Goal: Task Accomplishment & Management: Manage account settings

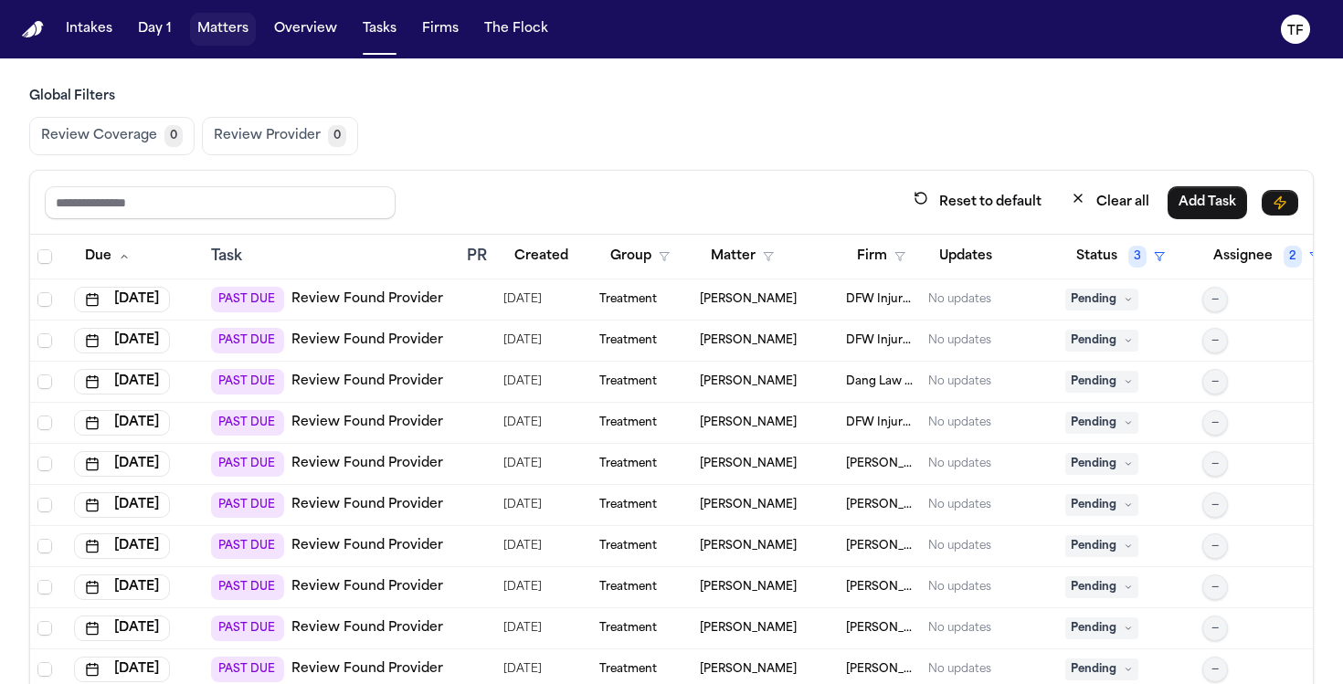
click at [227, 42] on button "Matters" at bounding box center [223, 29] width 66 height 33
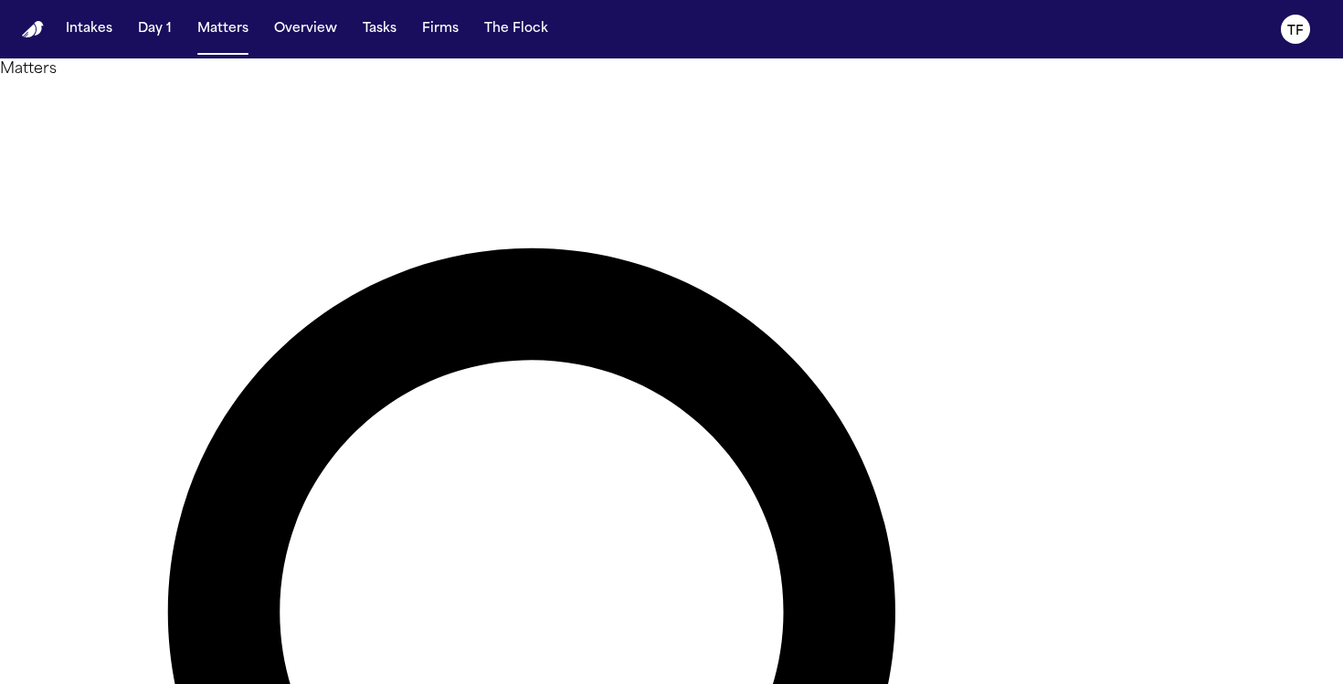
type input "**********"
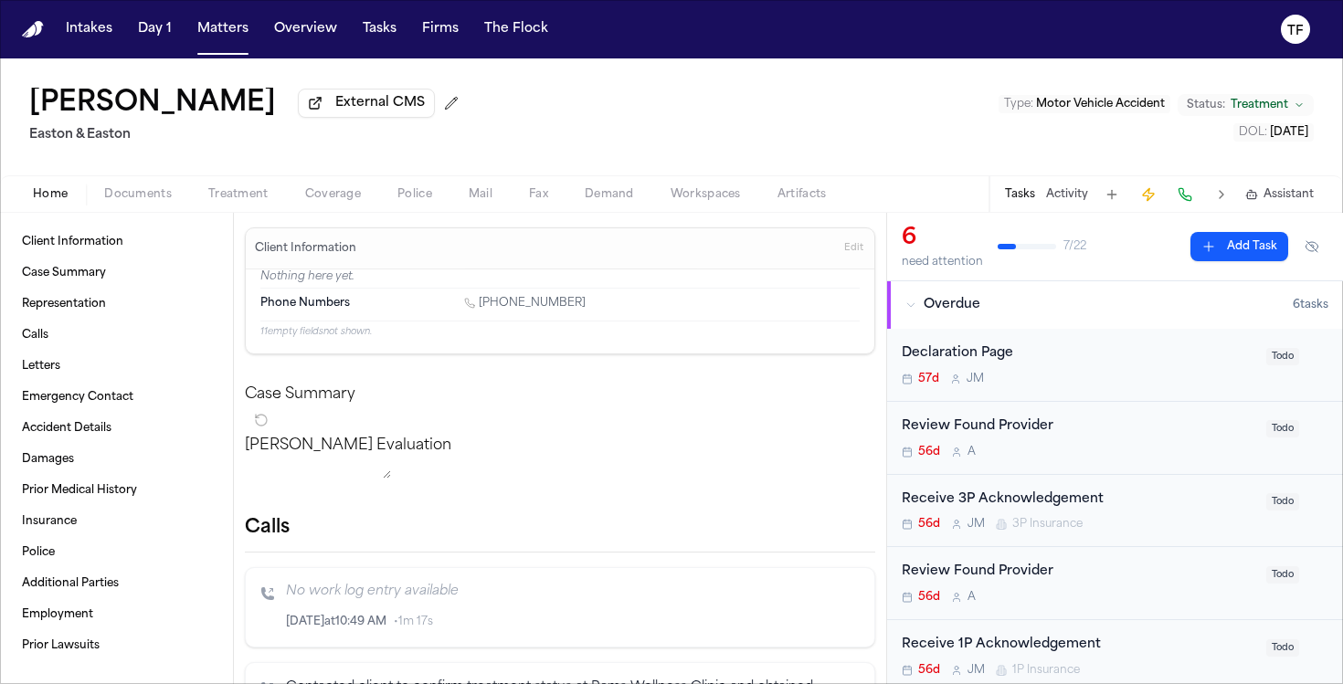
click at [233, 202] on span "Treatment" at bounding box center [238, 194] width 60 height 15
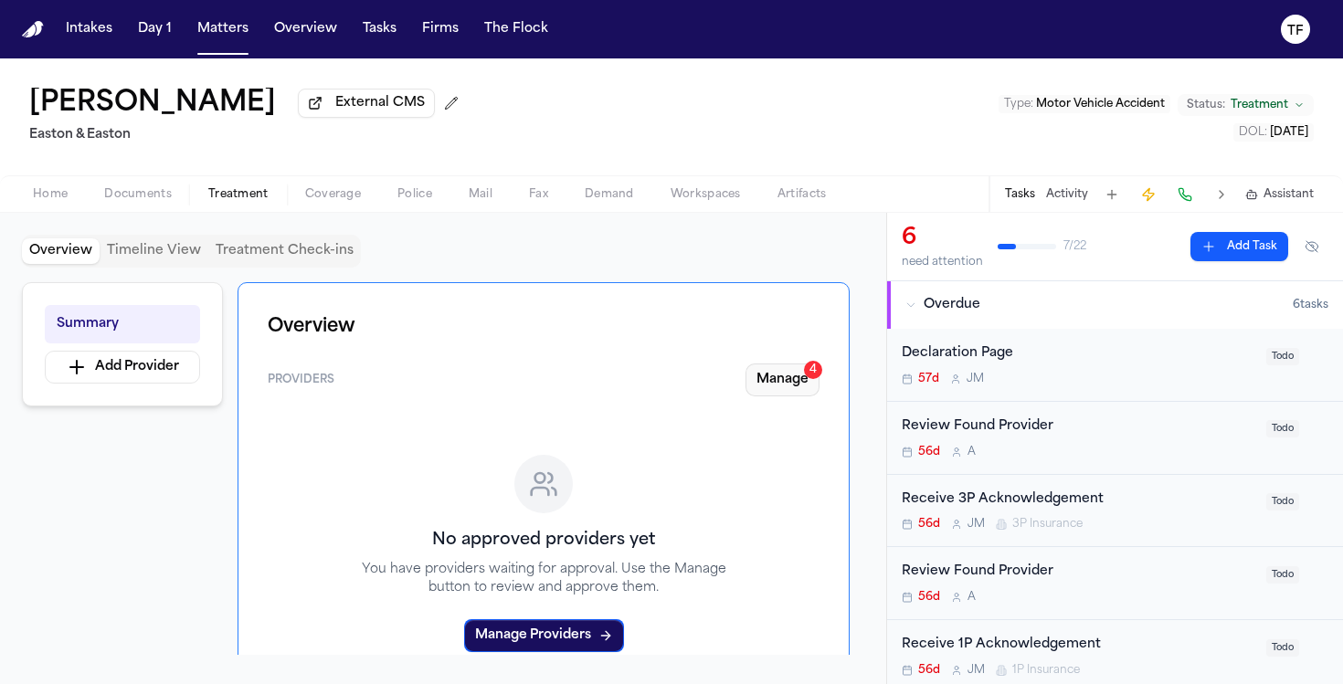
click at [788, 396] on button "Manage 4" at bounding box center [783, 380] width 74 height 33
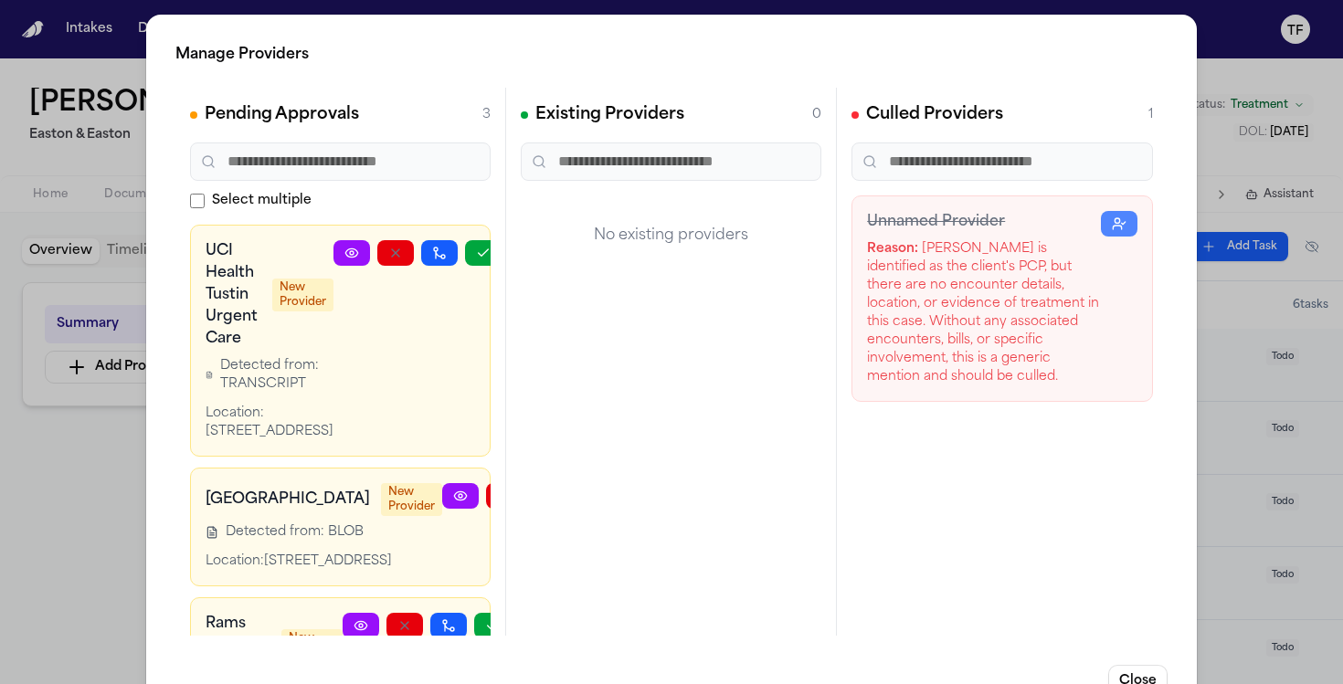
scroll to position [288, 0]
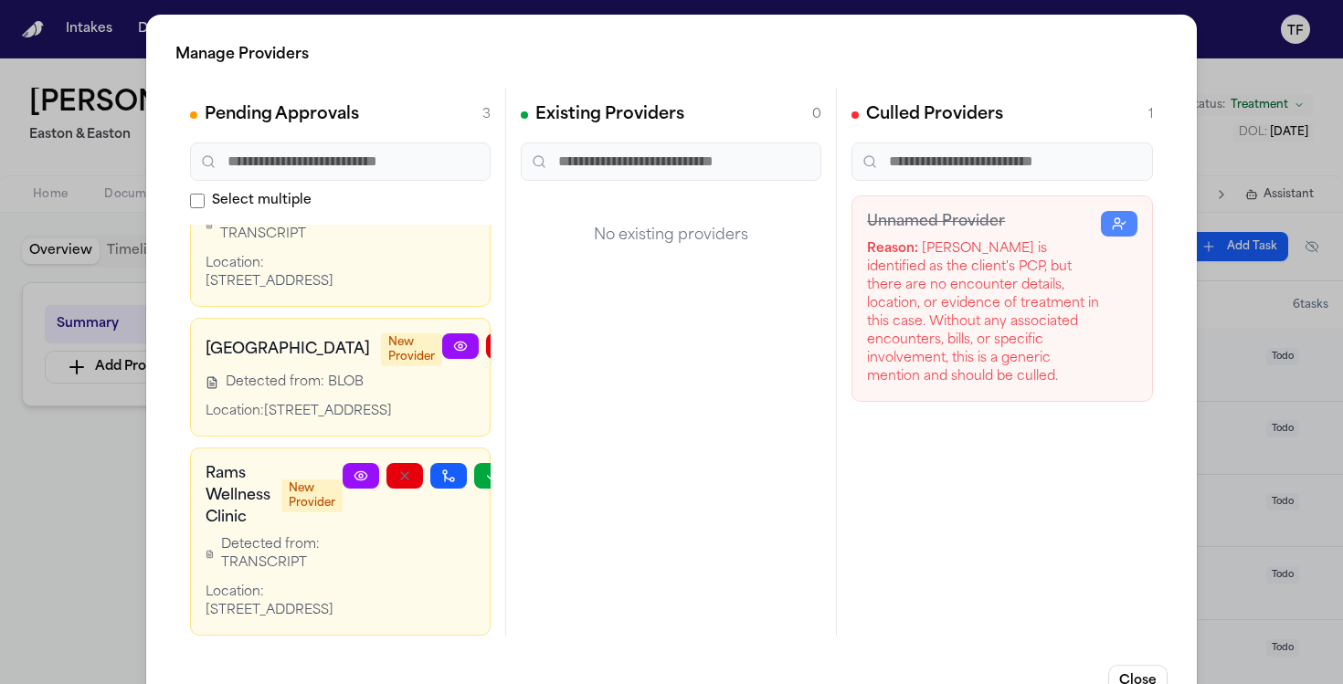
click at [365, 463] on link at bounding box center [361, 476] width 37 height 26
click at [1237, 448] on div "Manage Providers Pending Approvals 3 Select multiple UCI Health Tustin Urgent C…" at bounding box center [671, 371] width 1343 height 742
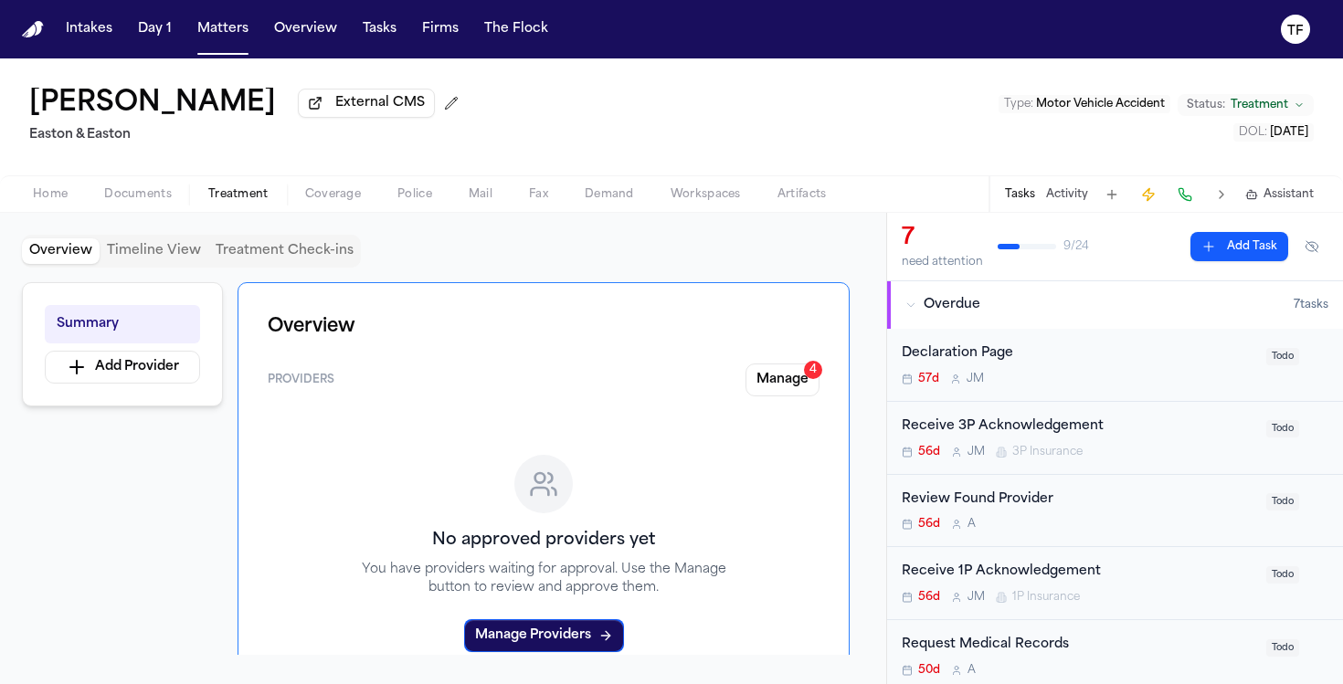
click at [260, 197] on span "Treatment" at bounding box center [238, 194] width 60 height 15
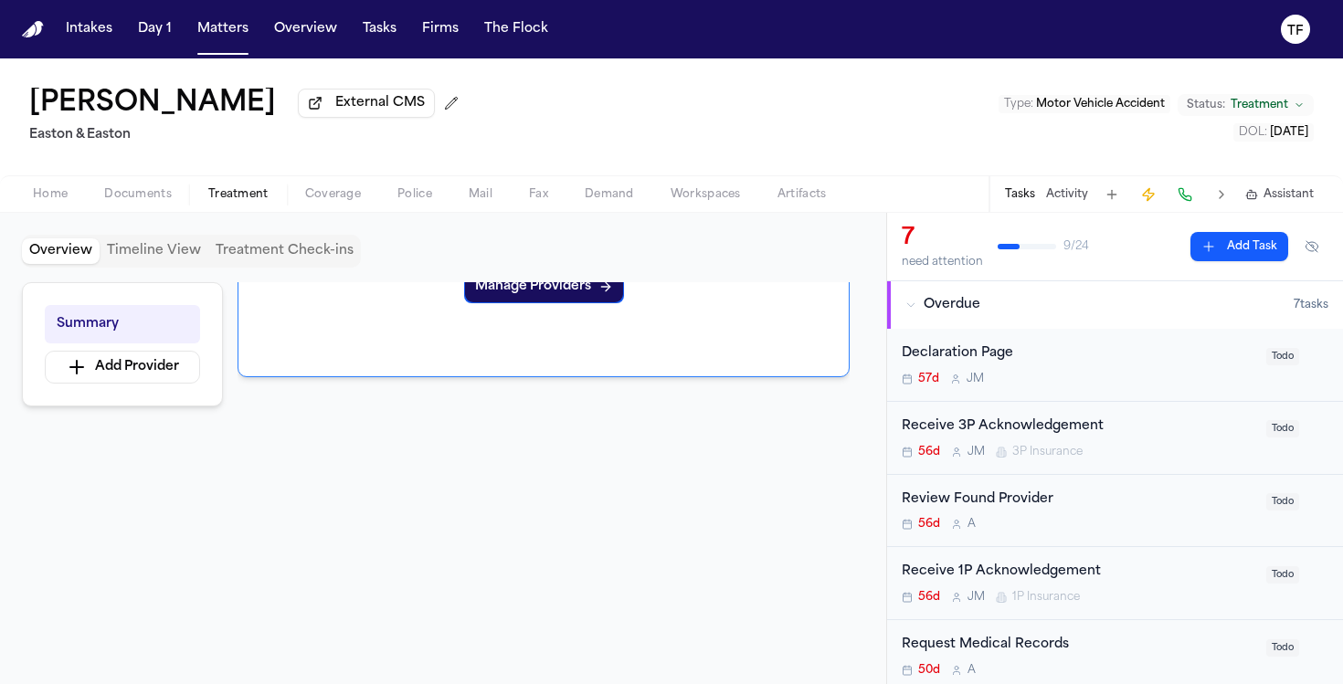
scroll to position [0, 0]
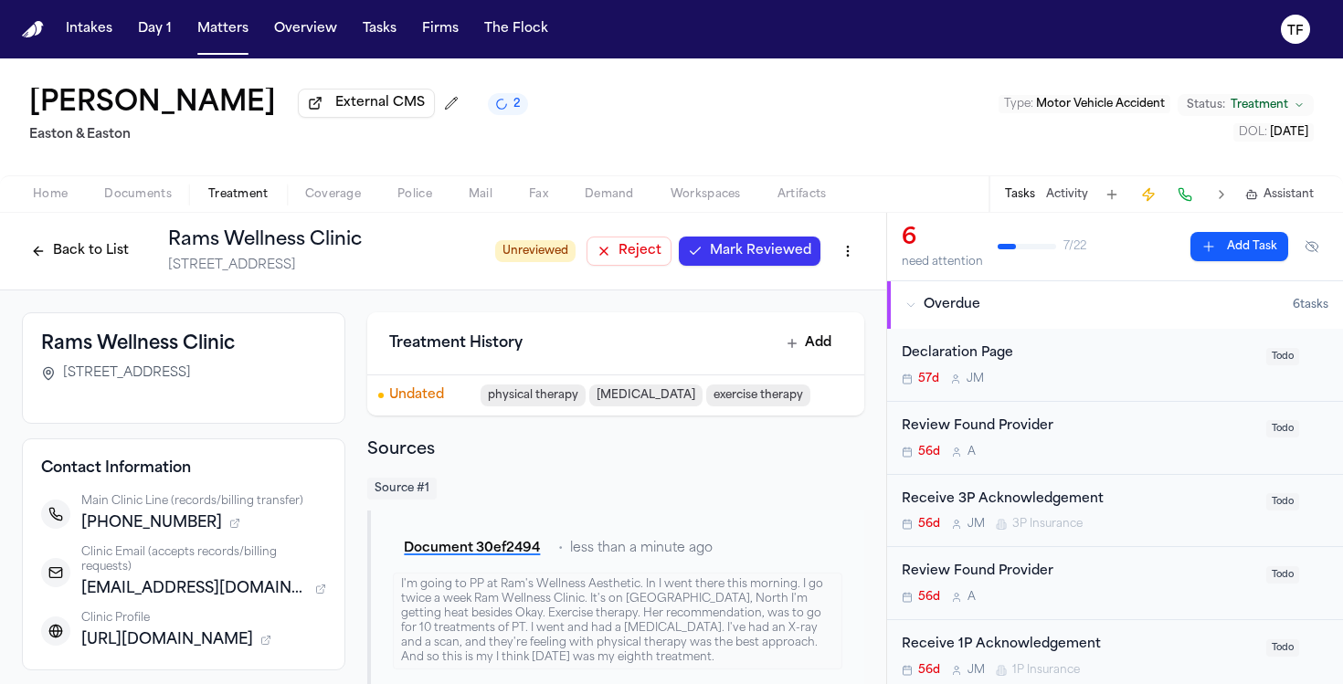
click at [685, 248] on button "Mark Reviewed" at bounding box center [750, 251] width 142 height 29
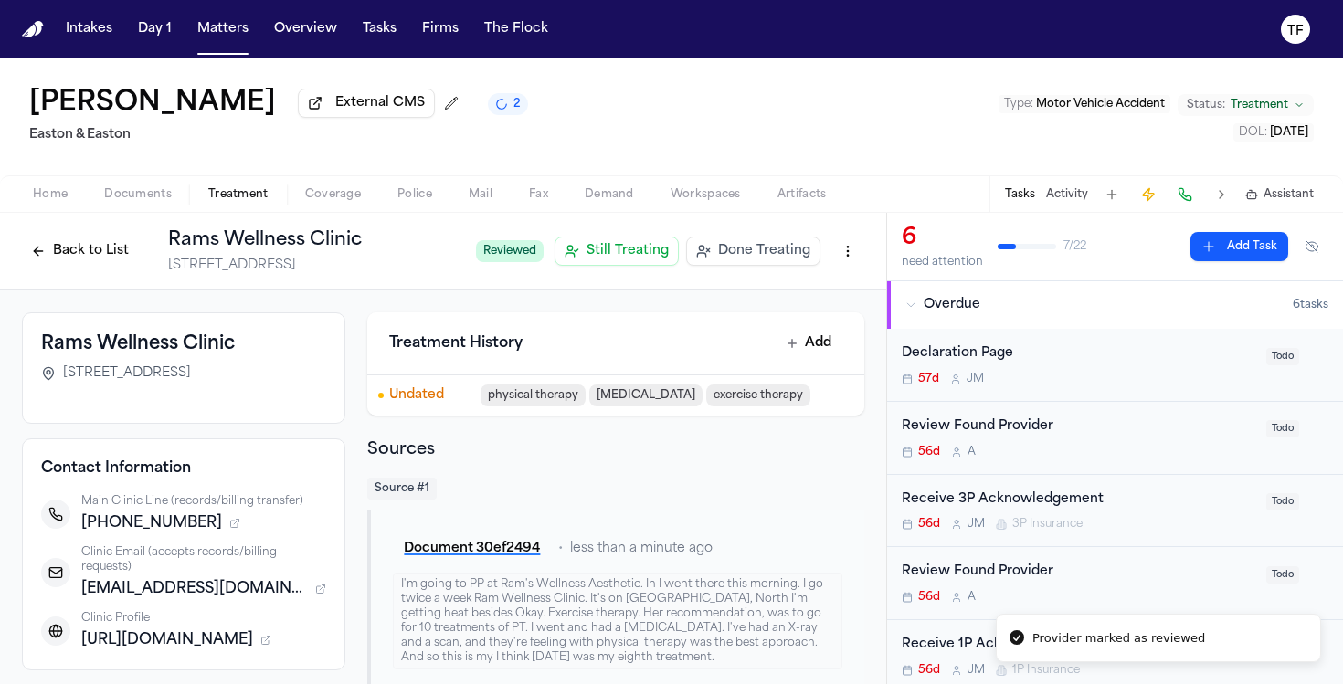
click at [718, 251] on span "Done Treating" at bounding box center [764, 251] width 92 height 18
click at [234, 196] on span "Treatment" at bounding box center [238, 194] width 60 height 15
click at [115, 240] on button "Back to List" at bounding box center [80, 251] width 116 height 29
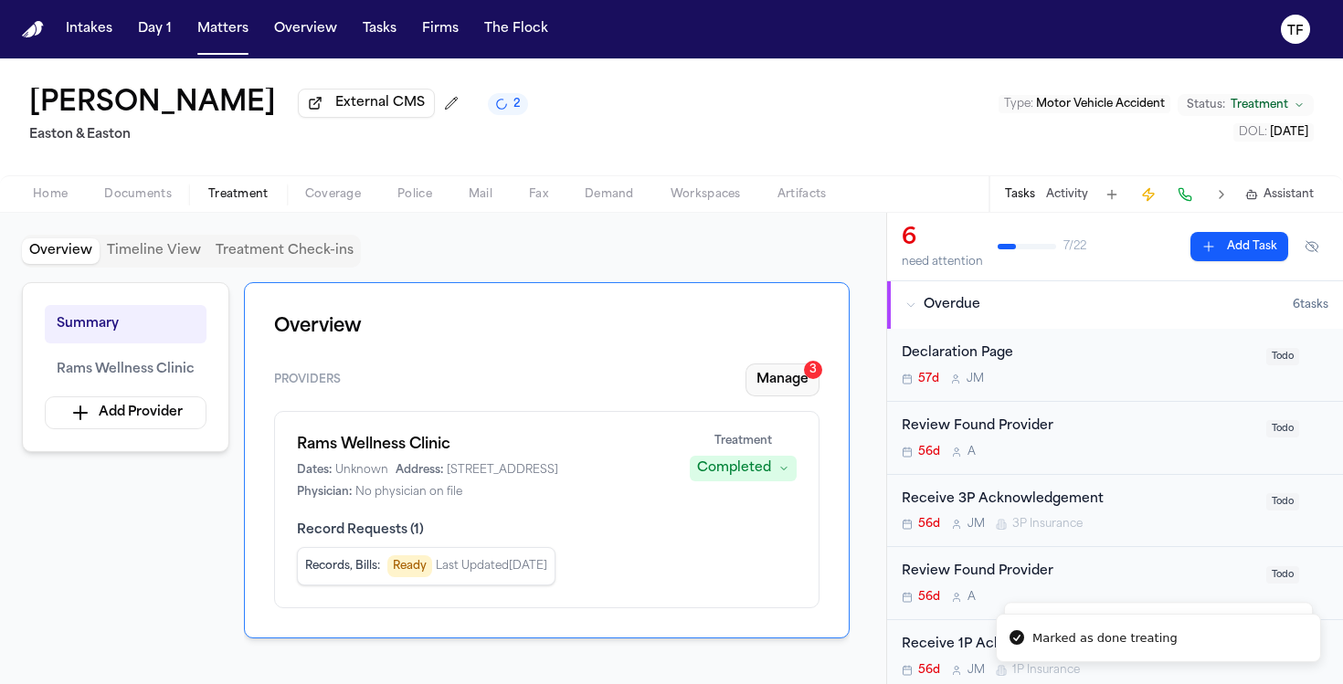
click at [811, 372] on div "3" at bounding box center [813, 370] width 18 height 18
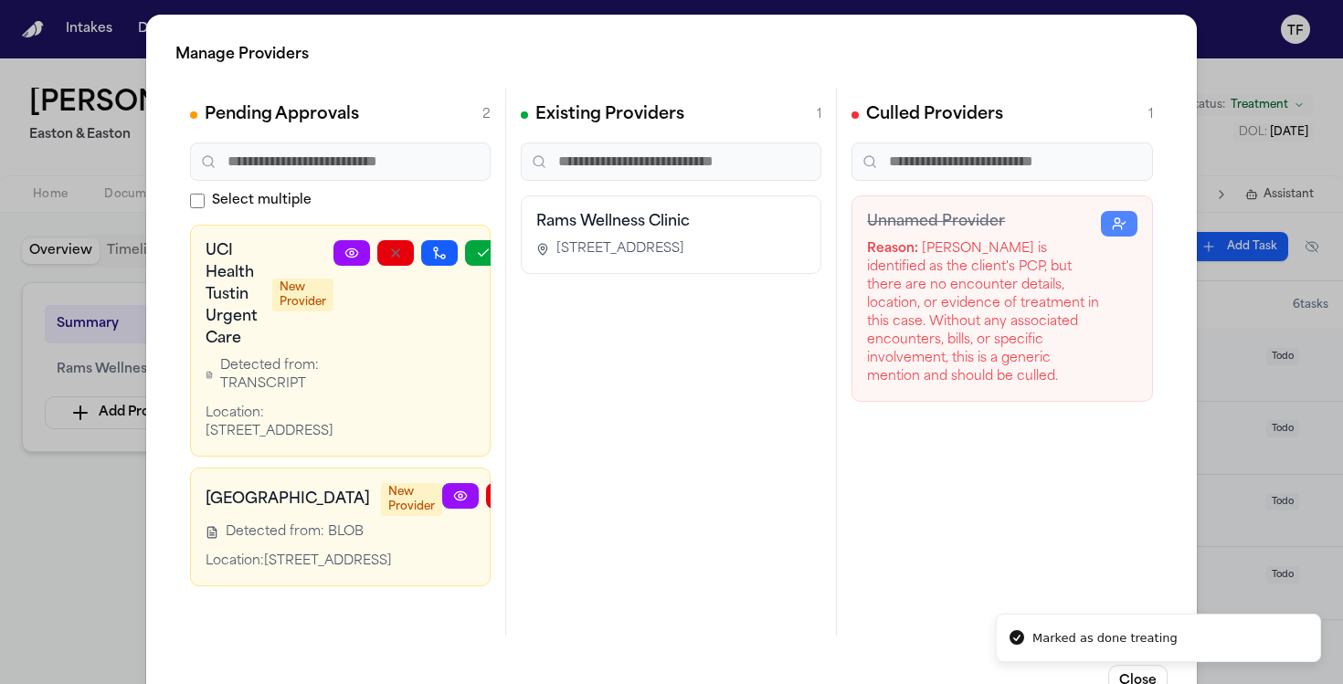
click at [335, 260] on link at bounding box center [352, 253] width 37 height 26
click at [1275, 197] on div "Manage Providers Pending Approvals 2 Select multiple UCI Health Tustin Urgent C…" at bounding box center [671, 371] width 1343 height 742
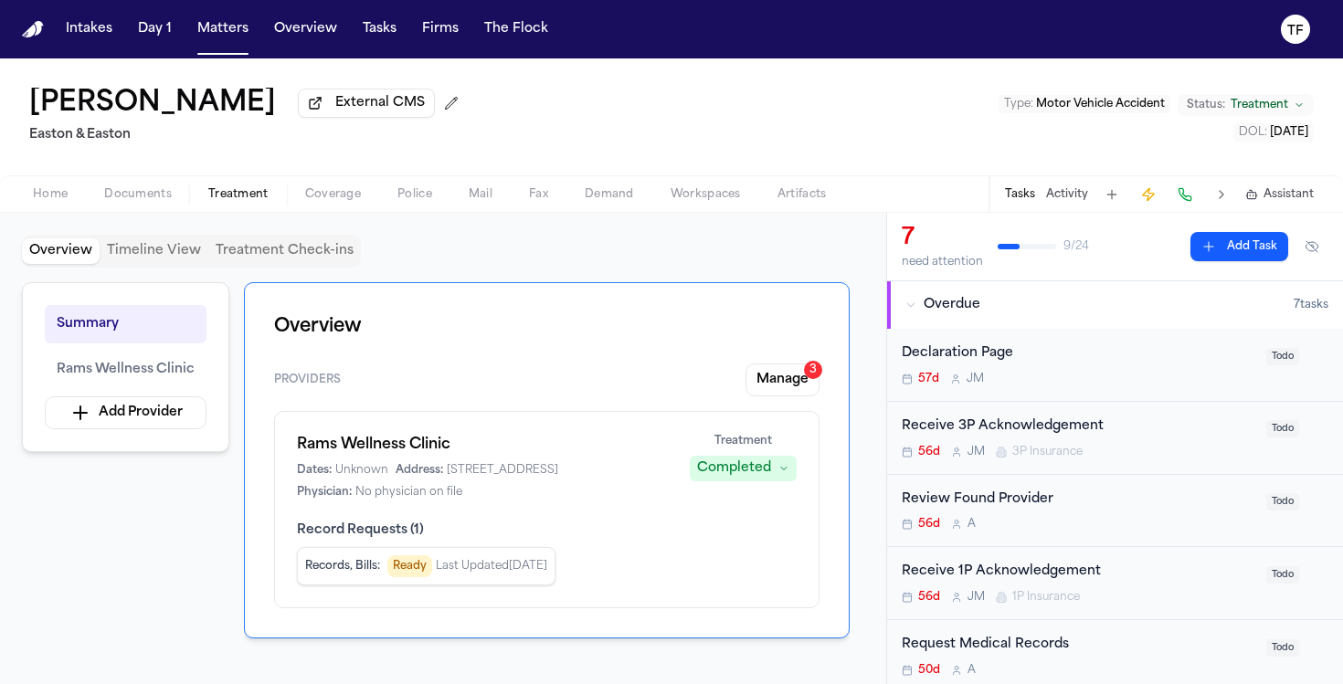
click at [166, 212] on div "Home Documents Treatment Coverage Police Mail Fax Demand Workspaces Artifacts T…" at bounding box center [671, 193] width 1343 height 37
click at [252, 202] on span "Treatment" at bounding box center [238, 194] width 60 height 15
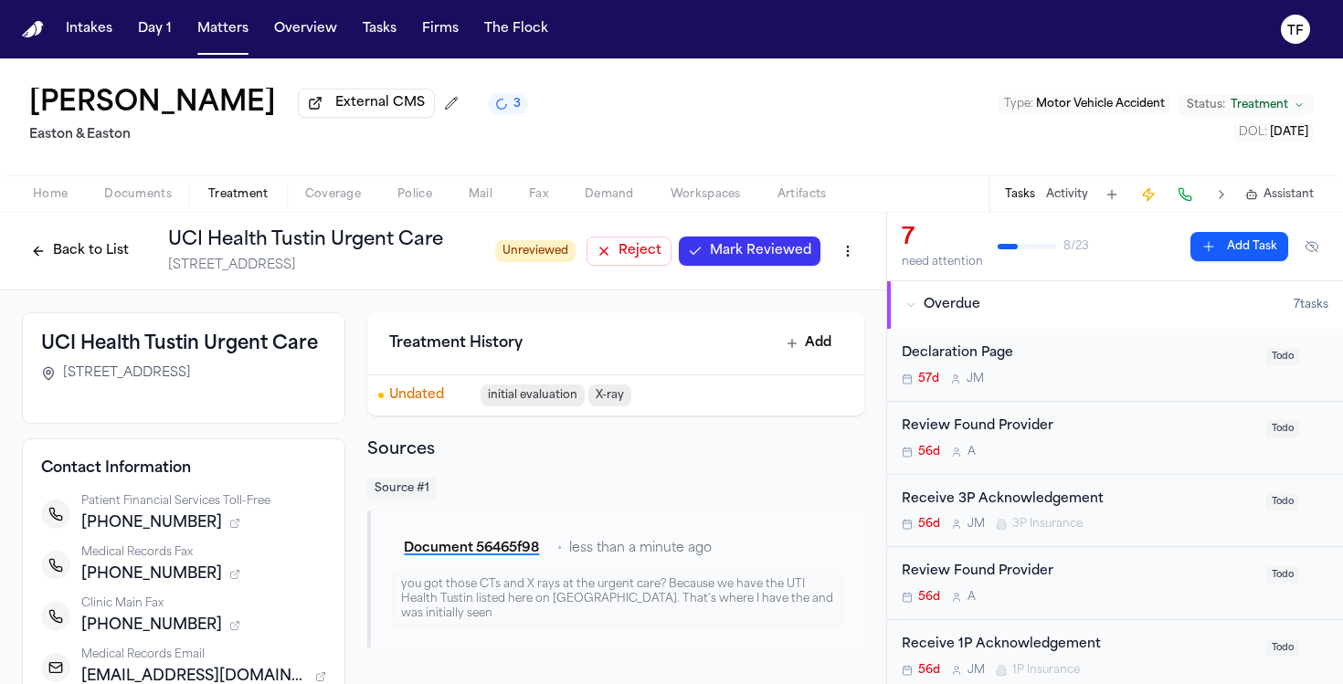
click at [756, 253] on span "Mark Reviewed" at bounding box center [760, 251] width 101 height 18
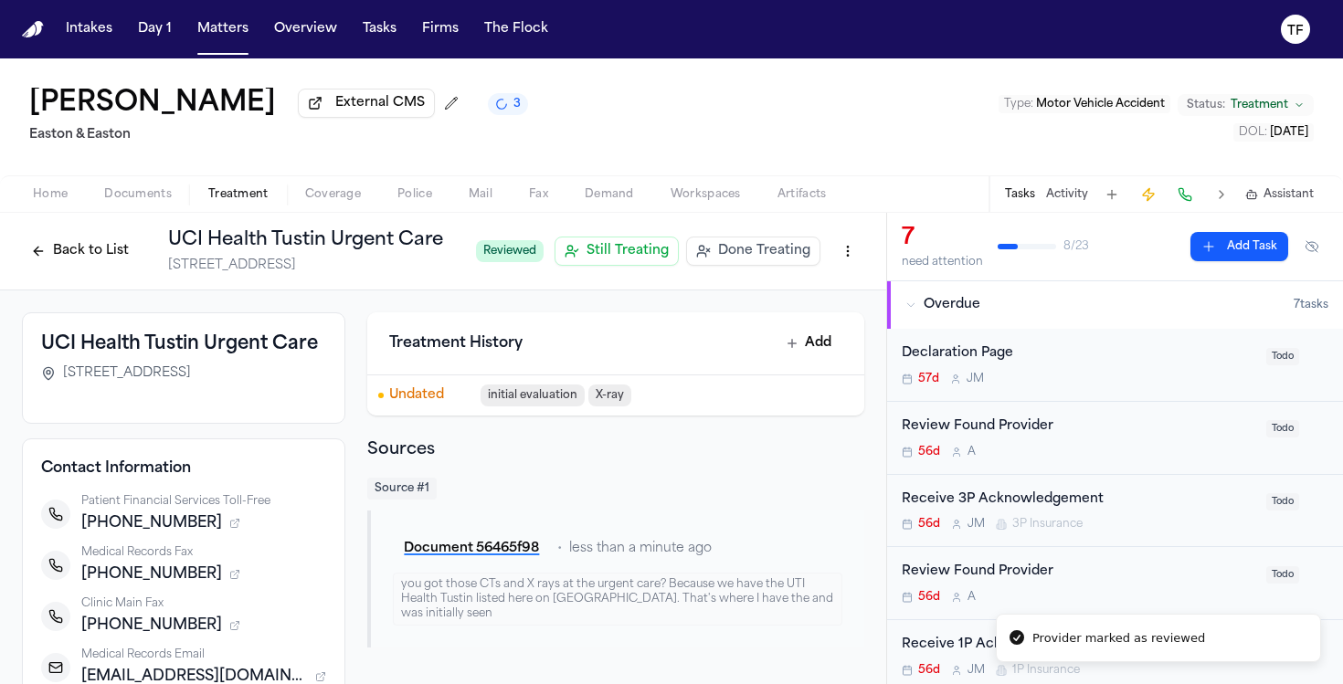
click at [758, 260] on span "Done Treating" at bounding box center [764, 251] width 92 height 18
click at [231, 209] on div "Home Documents Treatment Coverage Police Mail Fax Demand Workspaces Artifacts T…" at bounding box center [671, 193] width 1343 height 37
click at [232, 202] on span "Treatment" at bounding box center [238, 194] width 60 height 15
click at [1251, 121] on div "Type : Motor Vehicle Accident Status: Treatment DOL : [DATE]" at bounding box center [1156, 117] width 315 height 48
click at [1251, 108] on span "Treatment" at bounding box center [1260, 105] width 58 height 15
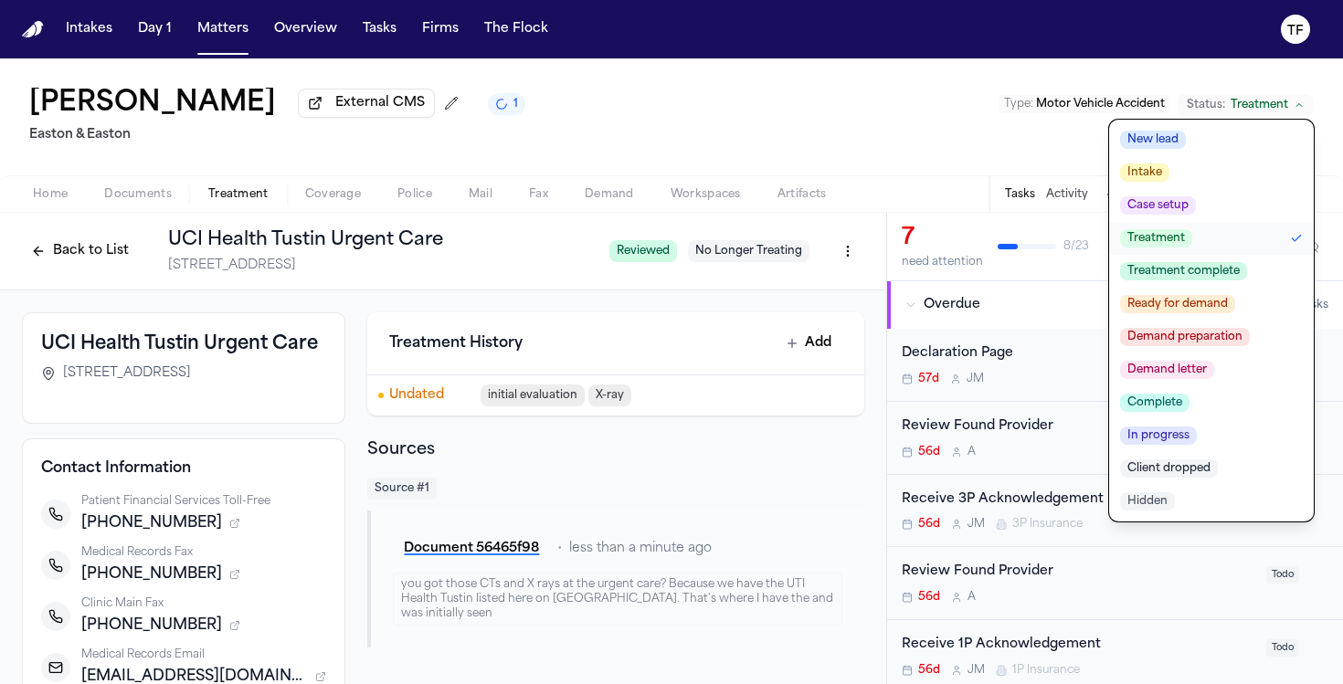
click at [1226, 281] on span "Treatment complete" at bounding box center [1183, 271] width 127 height 18
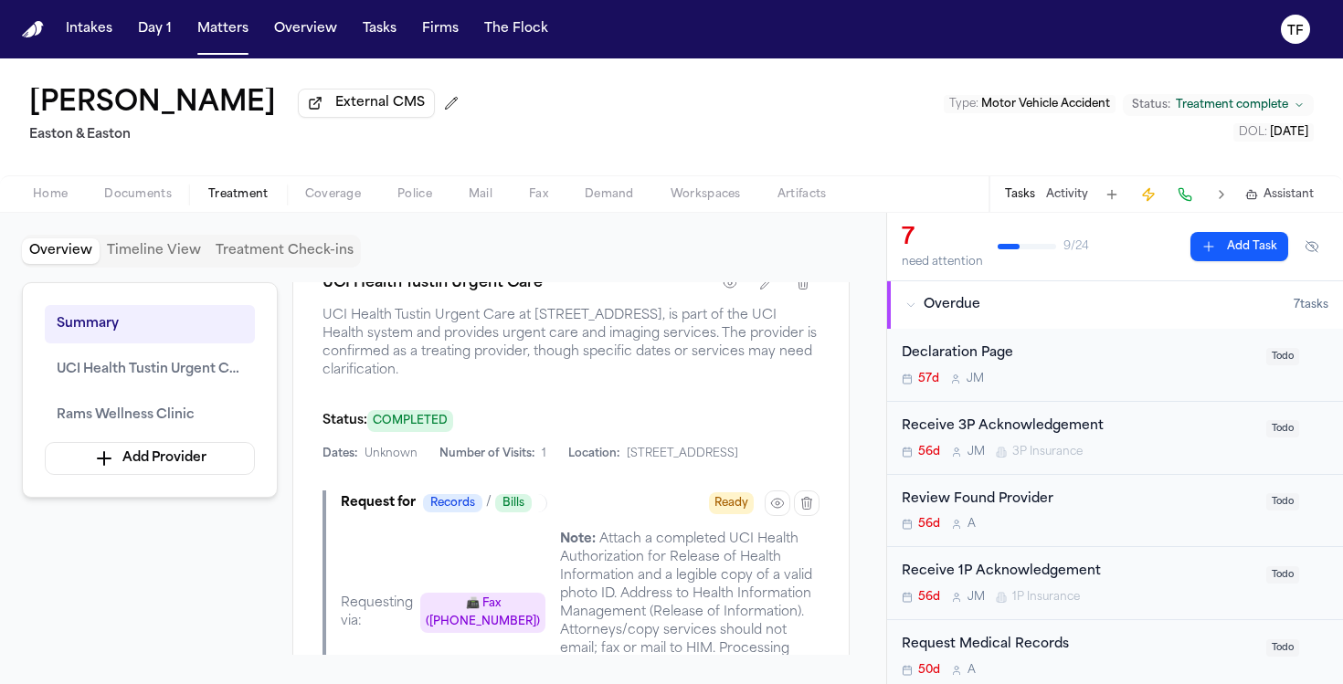
click at [1203, 233] on div "7 need attention 9 / 24 Add Task" at bounding box center [1115, 247] width 427 height 46
click at [1205, 242] on button "Add Task" at bounding box center [1240, 246] width 98 height 29
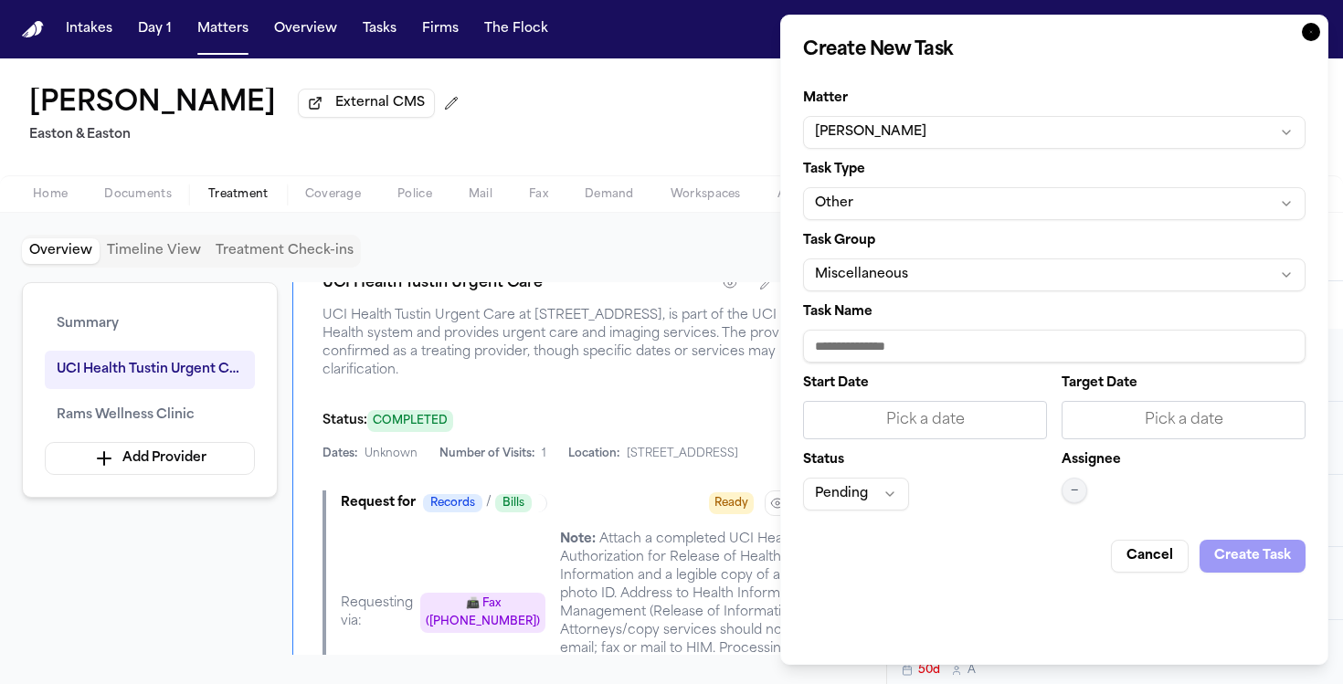
click at [930, 198] on button "Other" at bounding box center [1054, 203] width 503 height 33
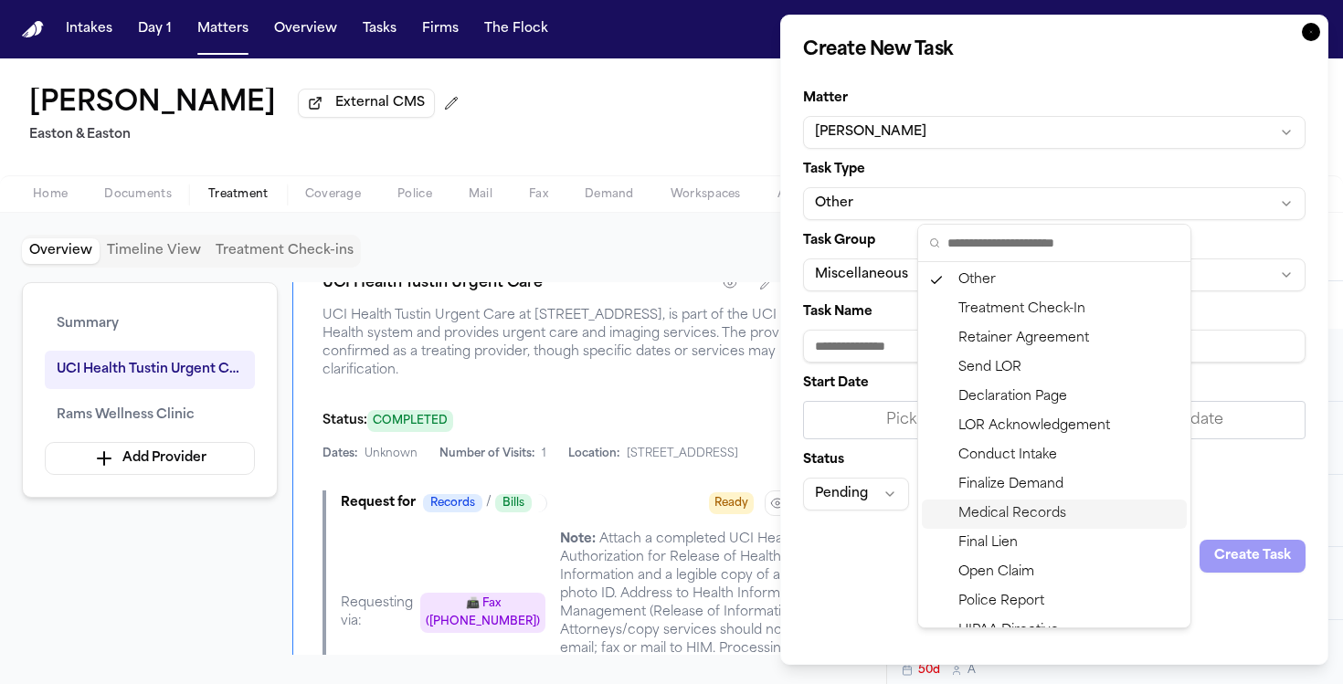
click at [1021, 508] on div "Medical Records" at bounding box center [1054, 514] width 265 height 29
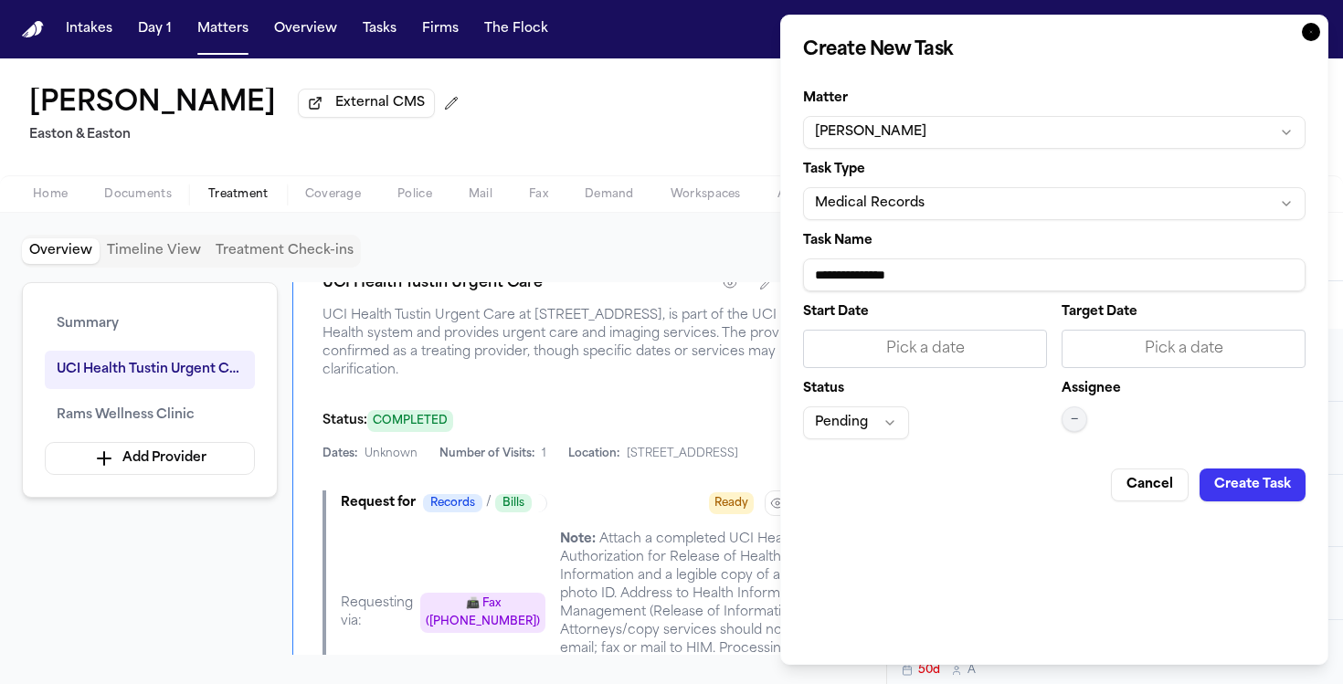
click at [927, 282] on input "**********" at bounding box center [1054, 275] width 503 height 33
type input "**********"
click at [869, 349] on div "Pick a date" at bounding box center [925, 349] width 220 height 22
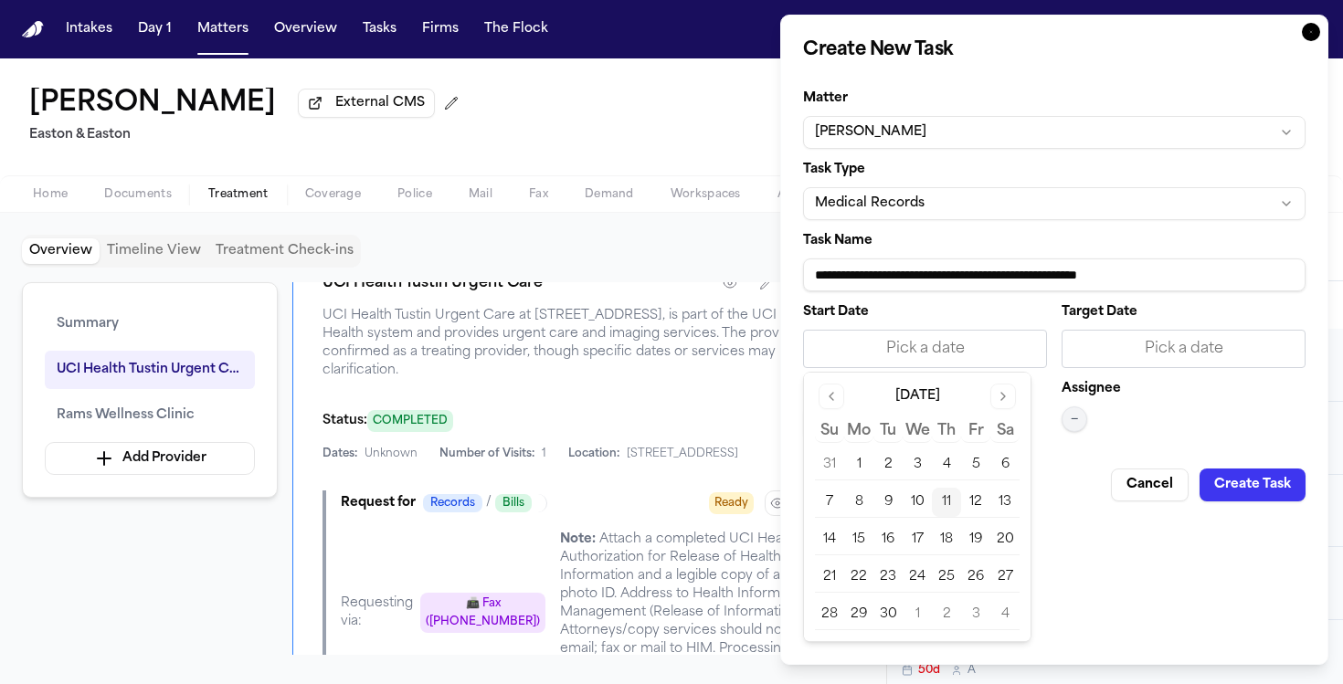
click at [950, 509] on button "11" at bounding box center [946, 502] width 29 height 29
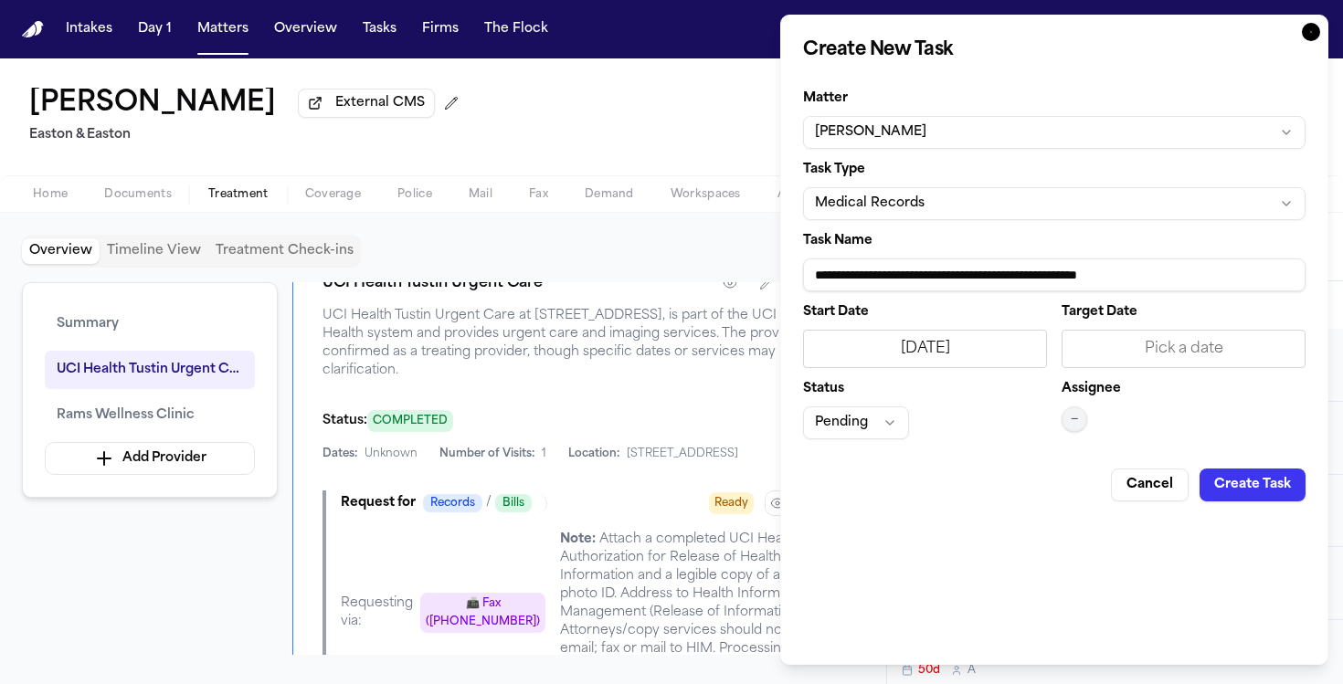
click at [1085, 408] on button "—" at bounding box center [1075, 420] width 26 height 26
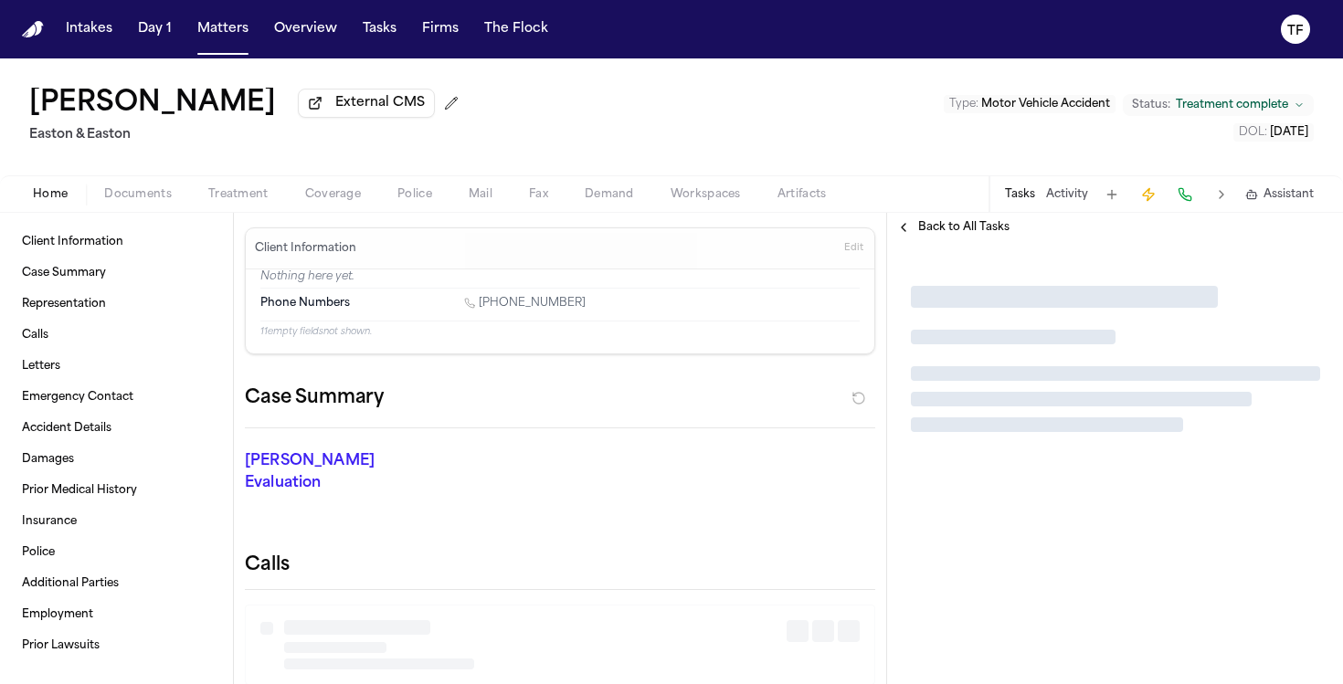
click at [1071, 430] on div at bounding box center [1047, 425] width 273 height 15
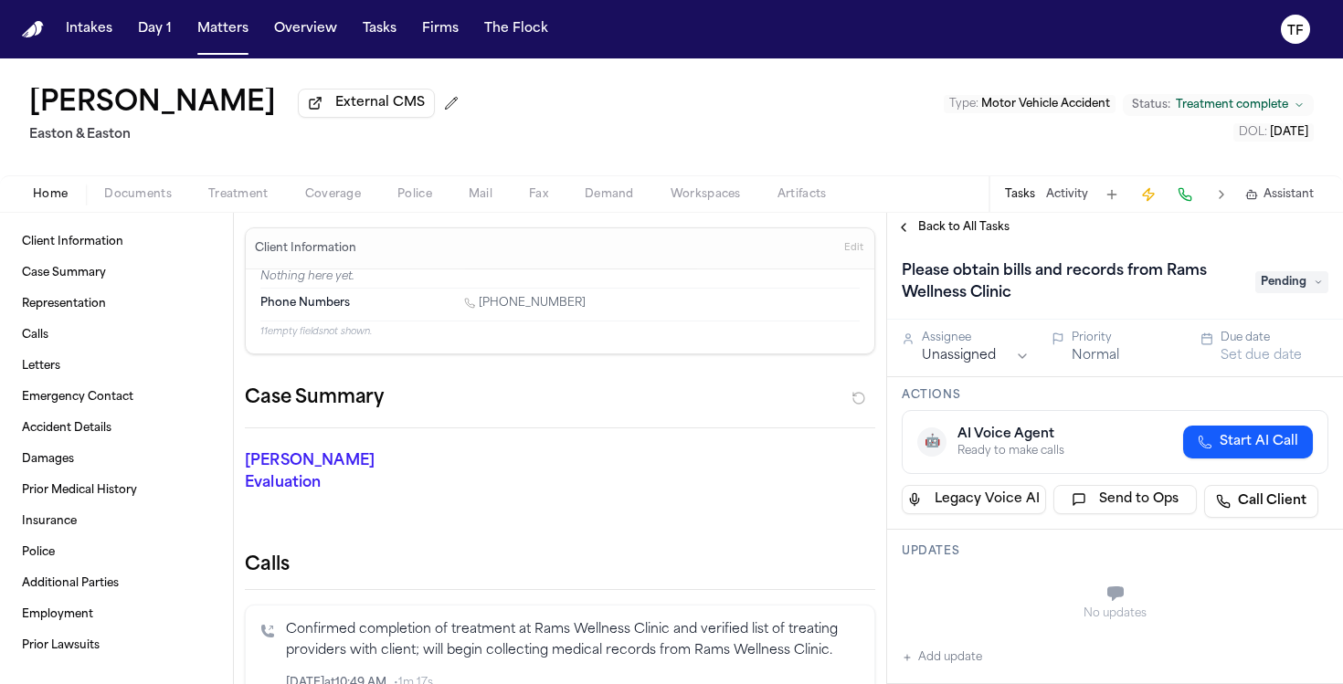
click at [953, 359] on html "Intakes Day 1 Matters Overview Tasks Firms The Flock TF Timothy Ters External C…" at bounding box center [671, 342] width 1343 height 684
click at [926, 228] on span "Back to All Tasks" at bounding box center [963, 227] width 91 height 15
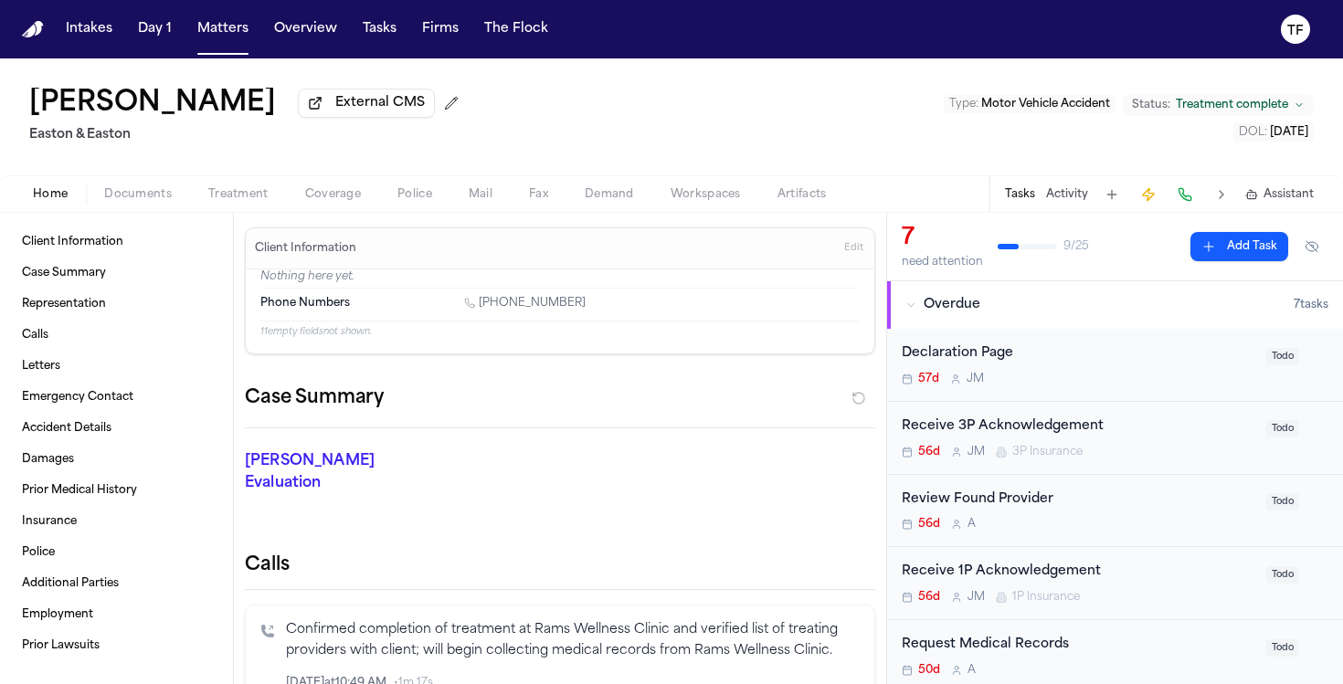
click at [1207, 244] on button "Add Task" at bounding box center [1240, 246] width 98 height 29
click at [228, 202] on span "Treatment" at bounding box center [238, 194] width 60 height 15
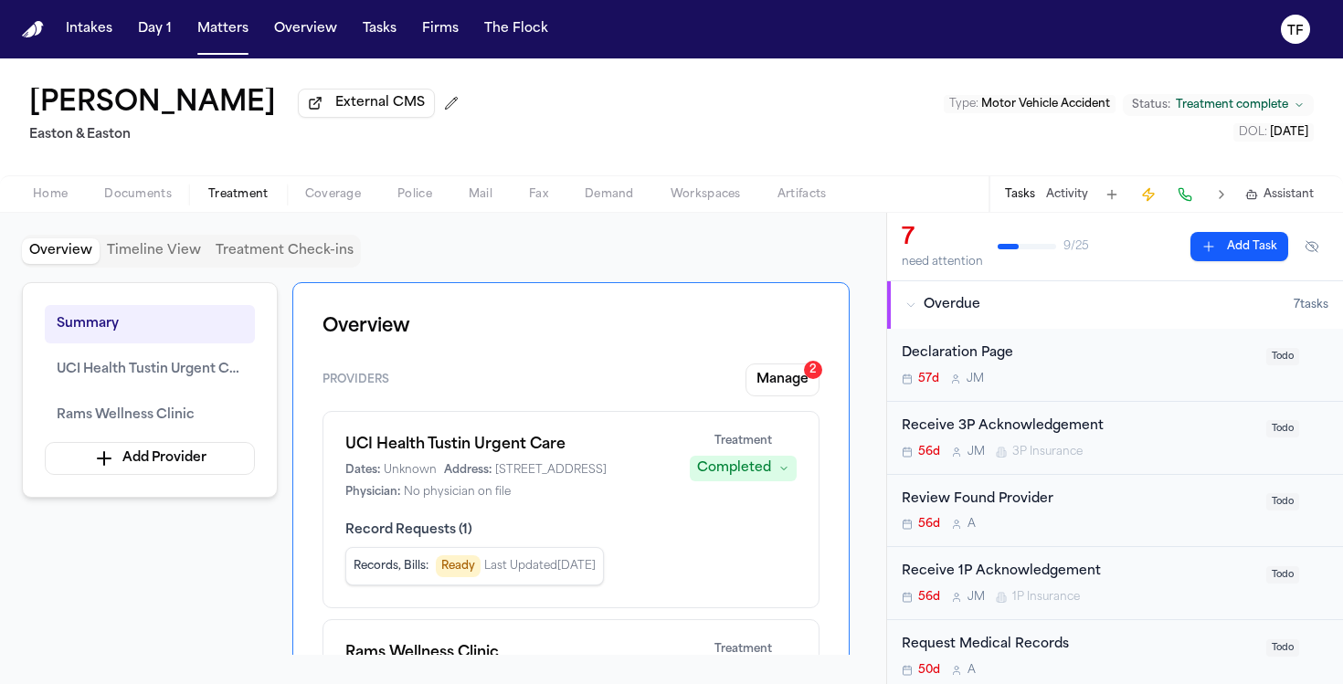
click at [1211, 246] on button "Add Task" at bounding box center [1240, 246] width 98 height 29
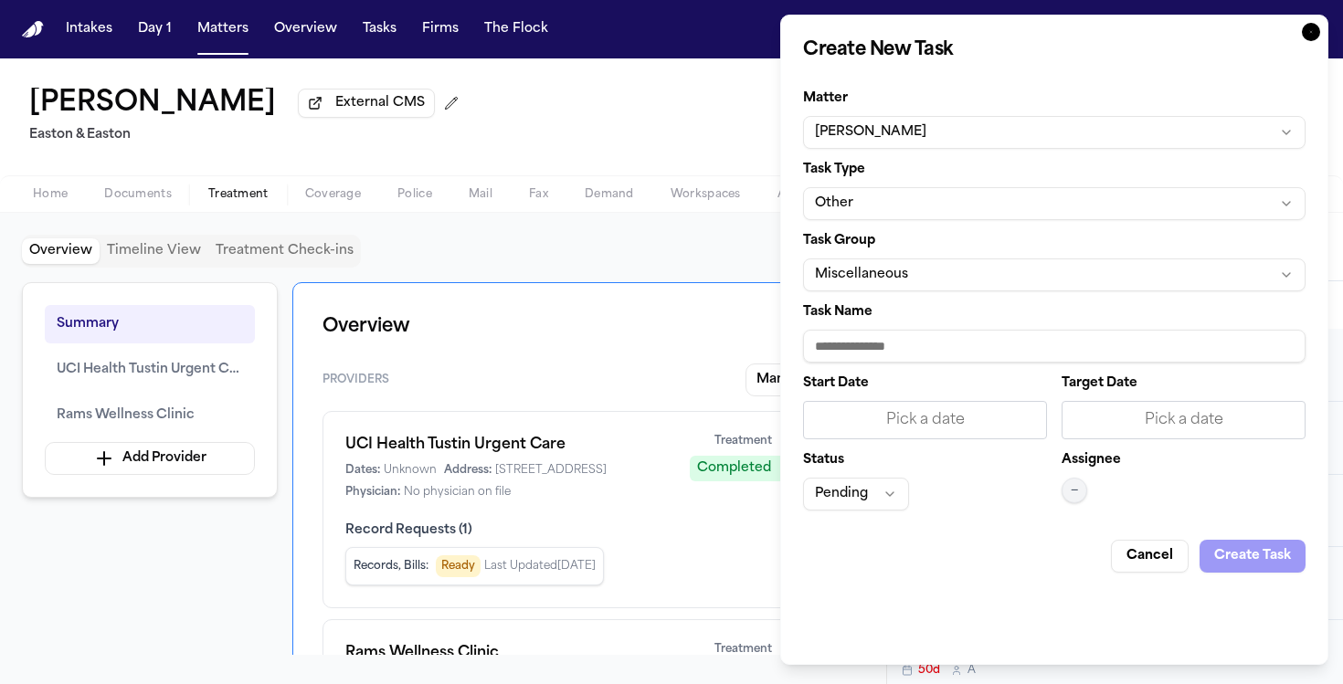
click at [896, 211] on button "Other" at bounding box center [1054, 203] width 503 height 33
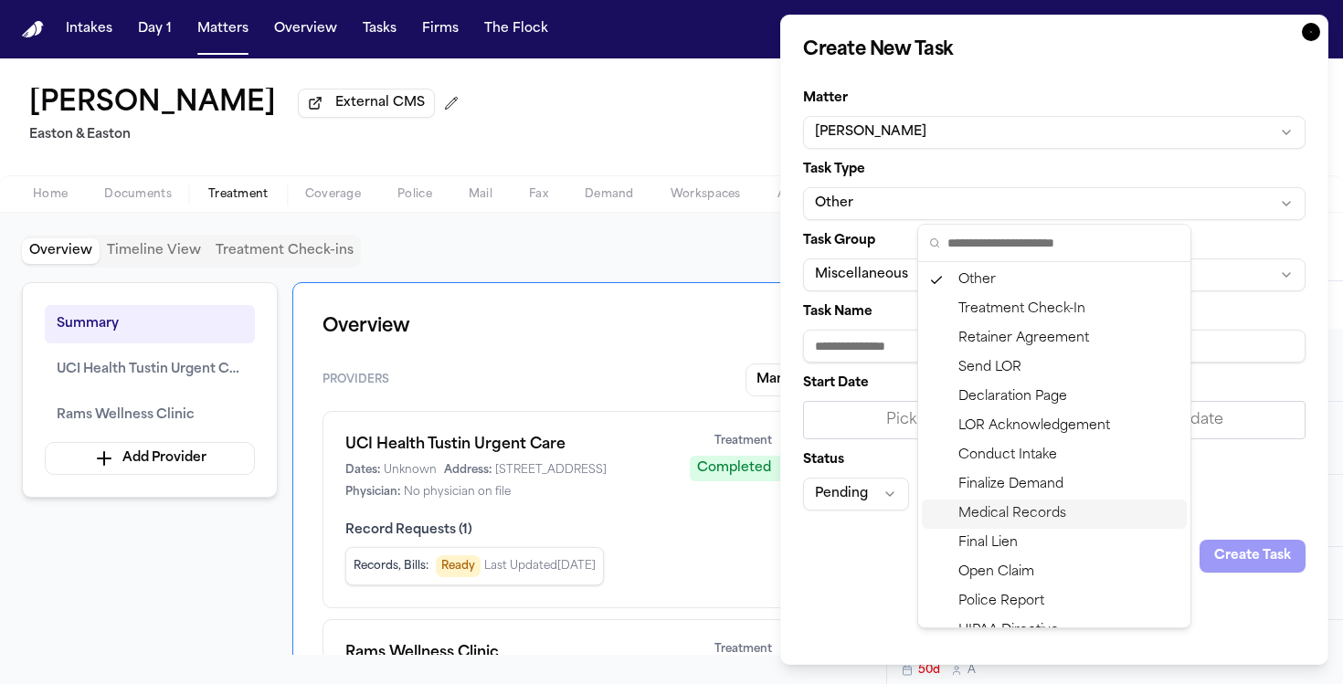
click at [1020, 513] on div "Medical Records" at bounding box center [1054, 514] width 265 height 29
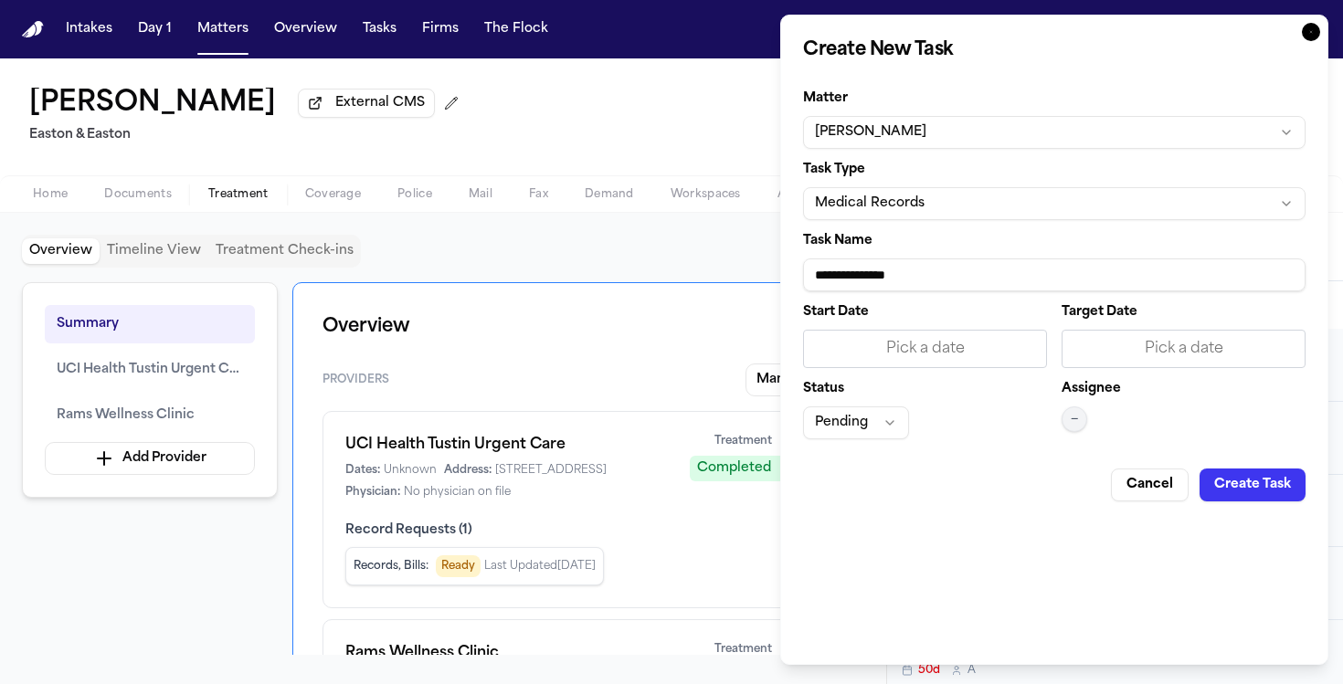
click at [897, 274] on input "**********" at bounding box center [1054, 275] width 503 height 33
type input "**********"
click at [879, 351] on div "Pick a date" at bounding box center [925, 349] width 220 height 22
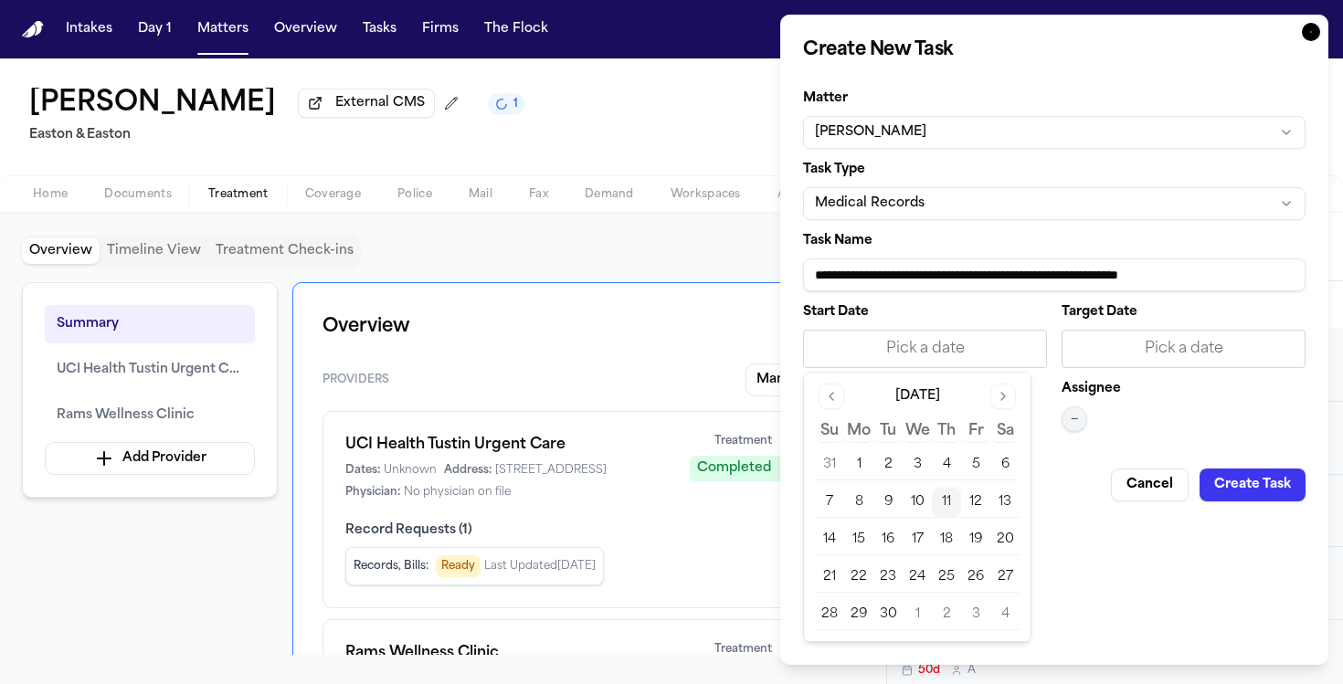
click at [949, 506] on button "11" at bounding box center [946, 502] width 29 height 29
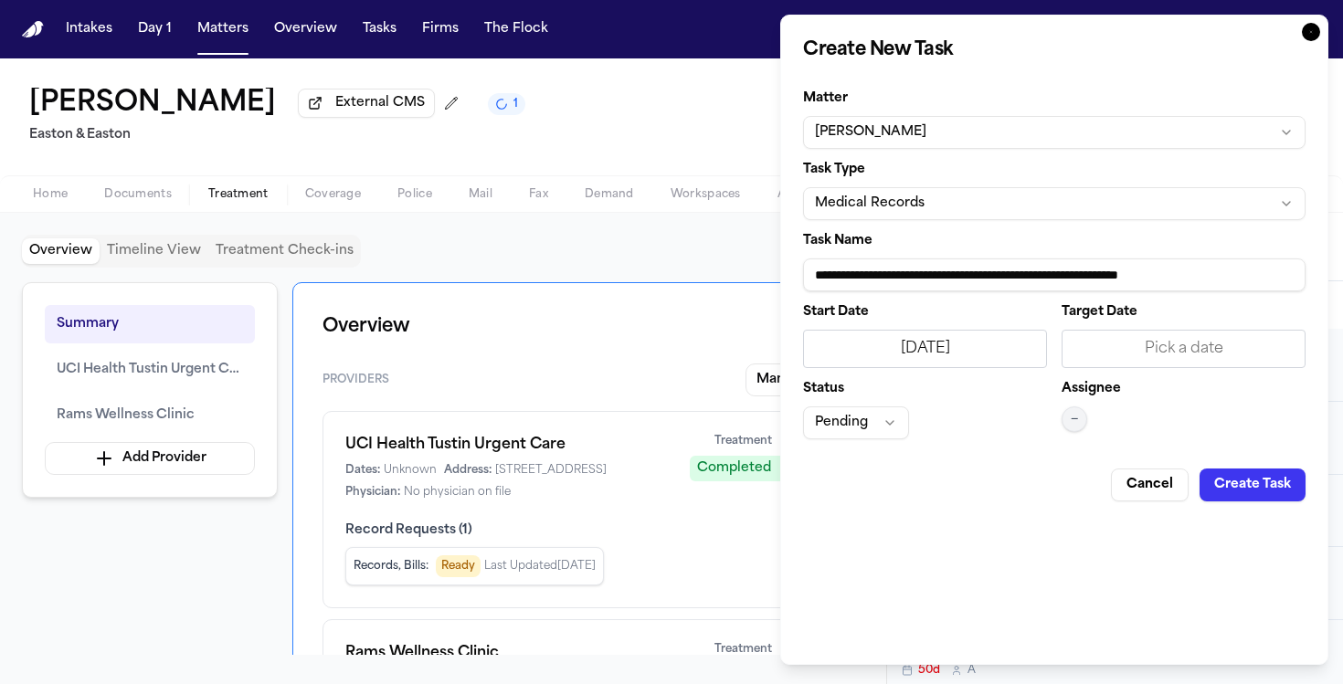
click at [1071, 428] on button "—" at bounding box center [1075, 420] width 26 height 26
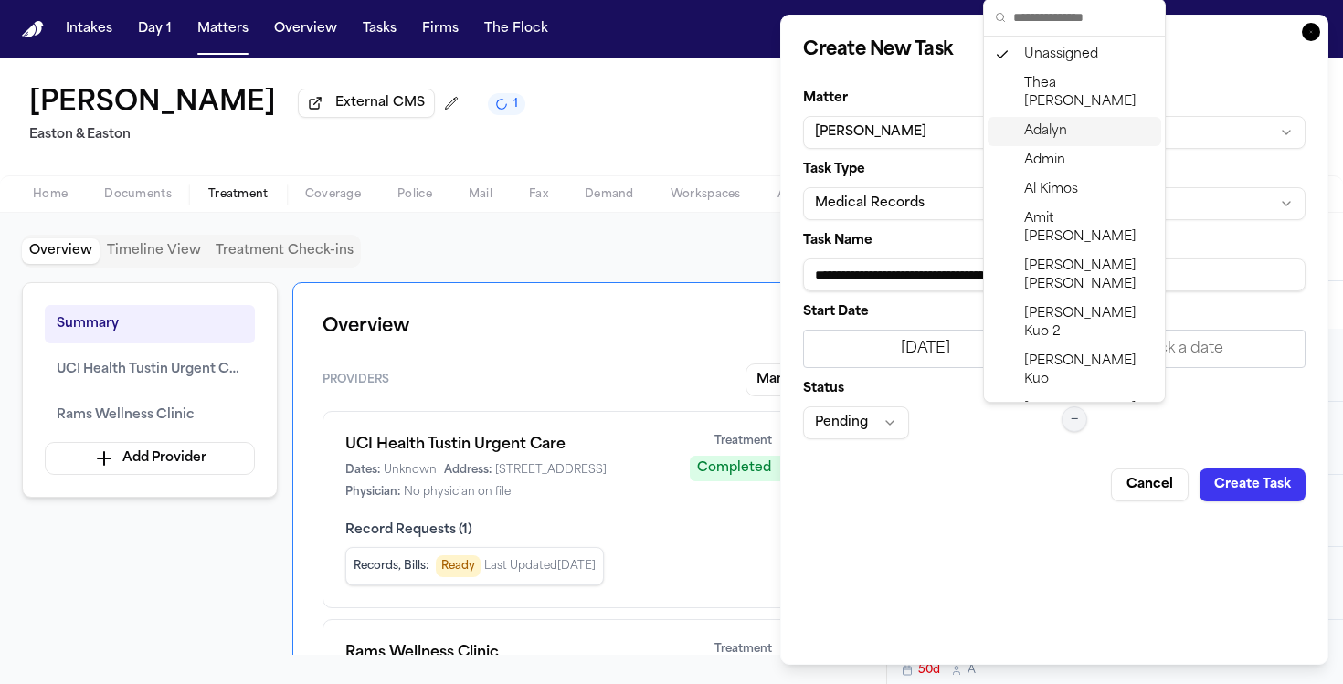
click at [1060, 122] on span "Adalyn" at bounding box center [1045, 131] width 43 height 18
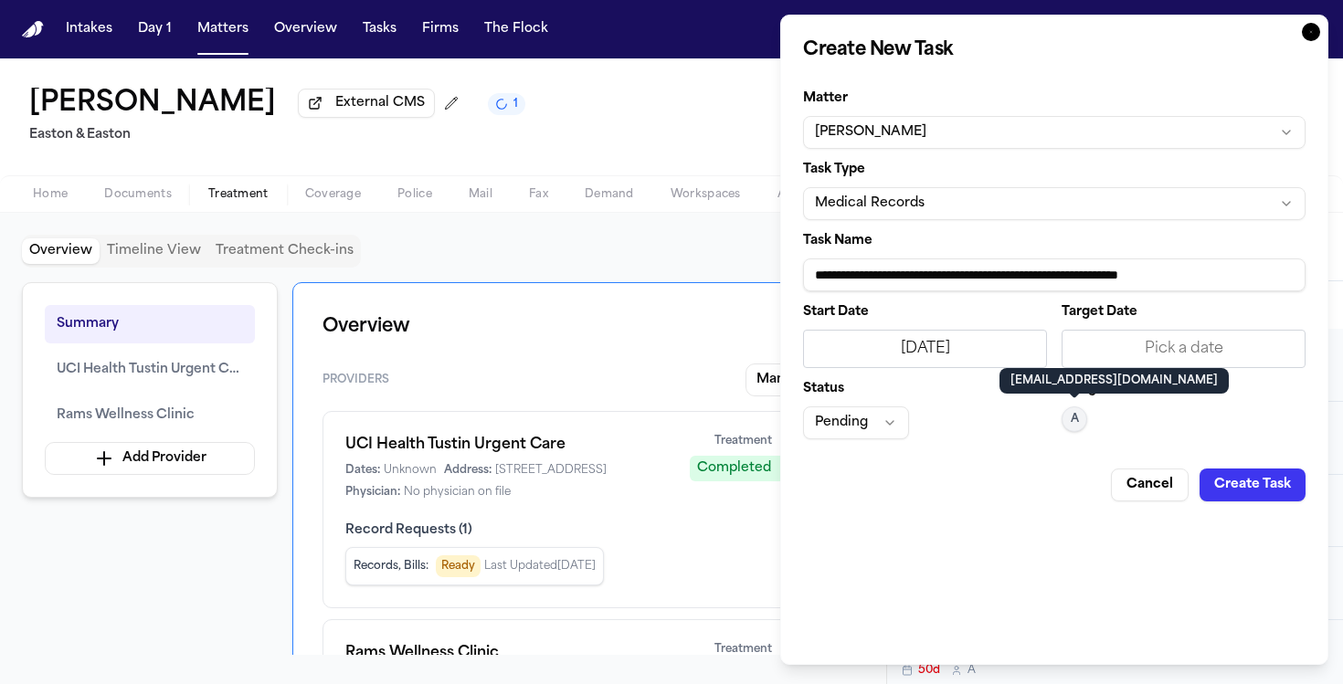
click at [1250, 481] on button "Create Task" at bounding box center [1253, 485] width 106 height 33
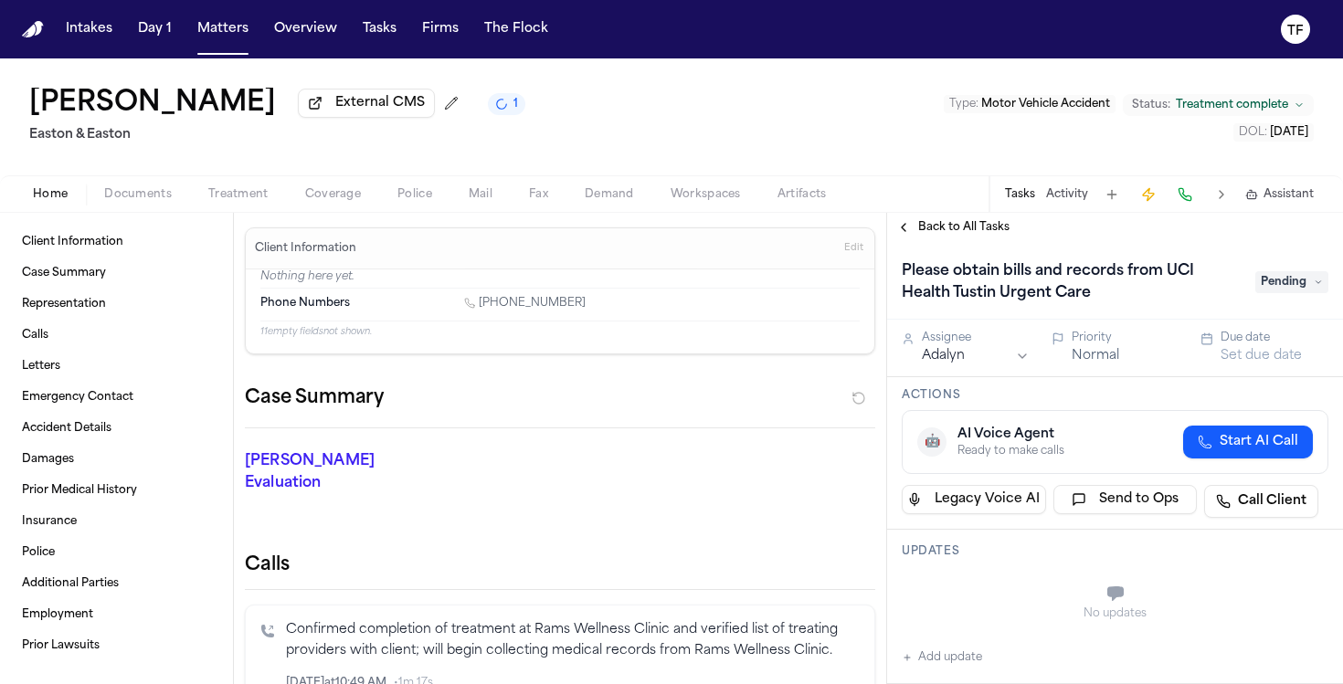
click at [924, 235] on span "Back to All Tasks" at bounding box center [963, 227] width 91 height 15
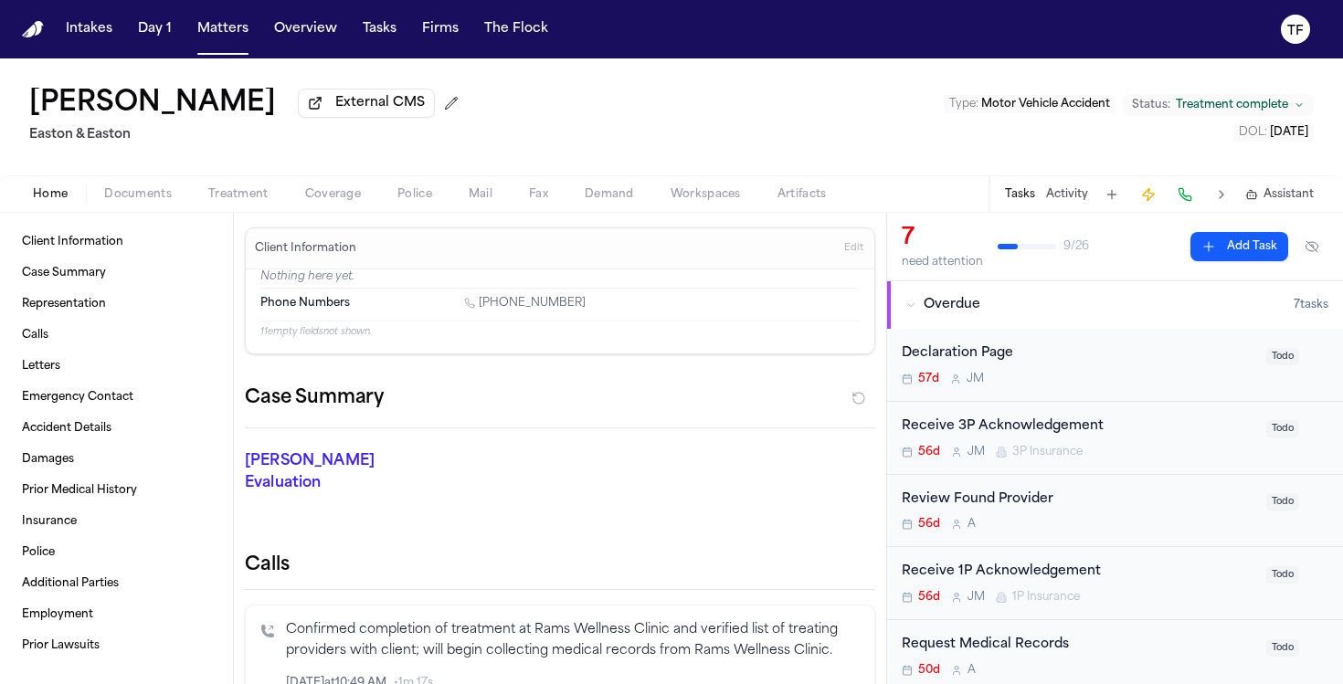
scroll to position [845, 0]
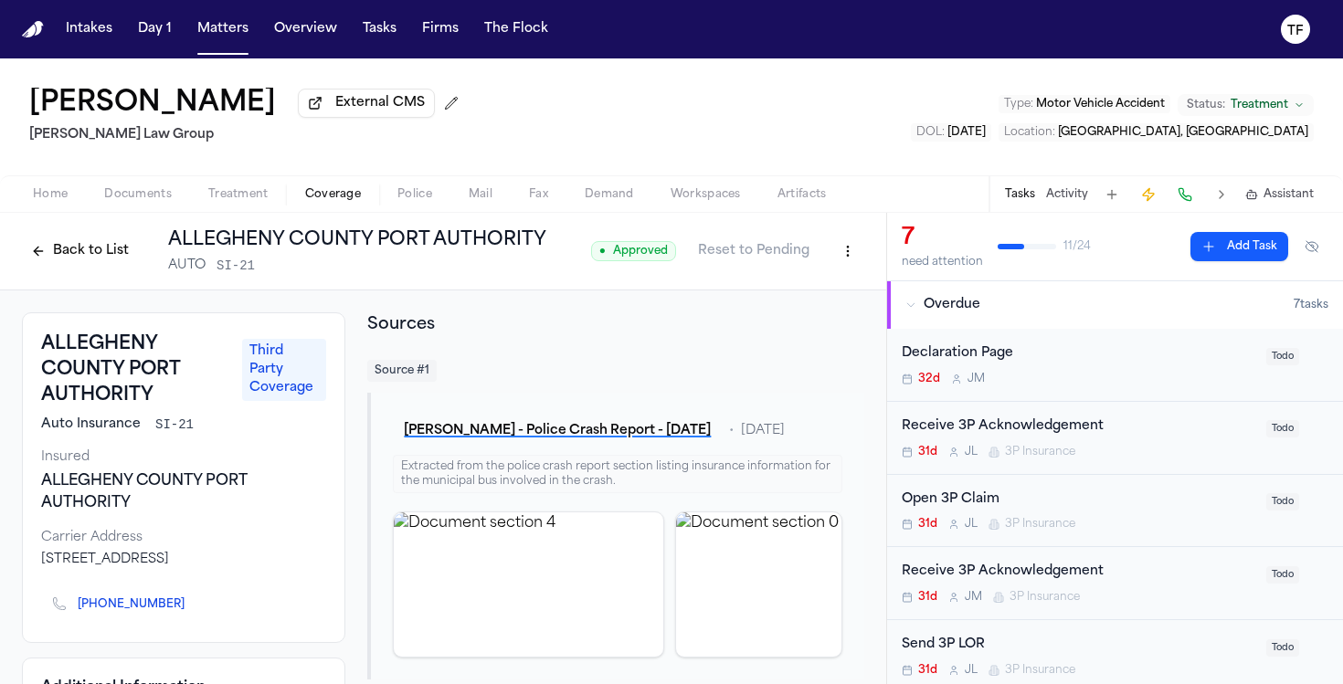
click at [47, 258] on button "Back to List" at bounding box center [80, 251] width 116 height 29
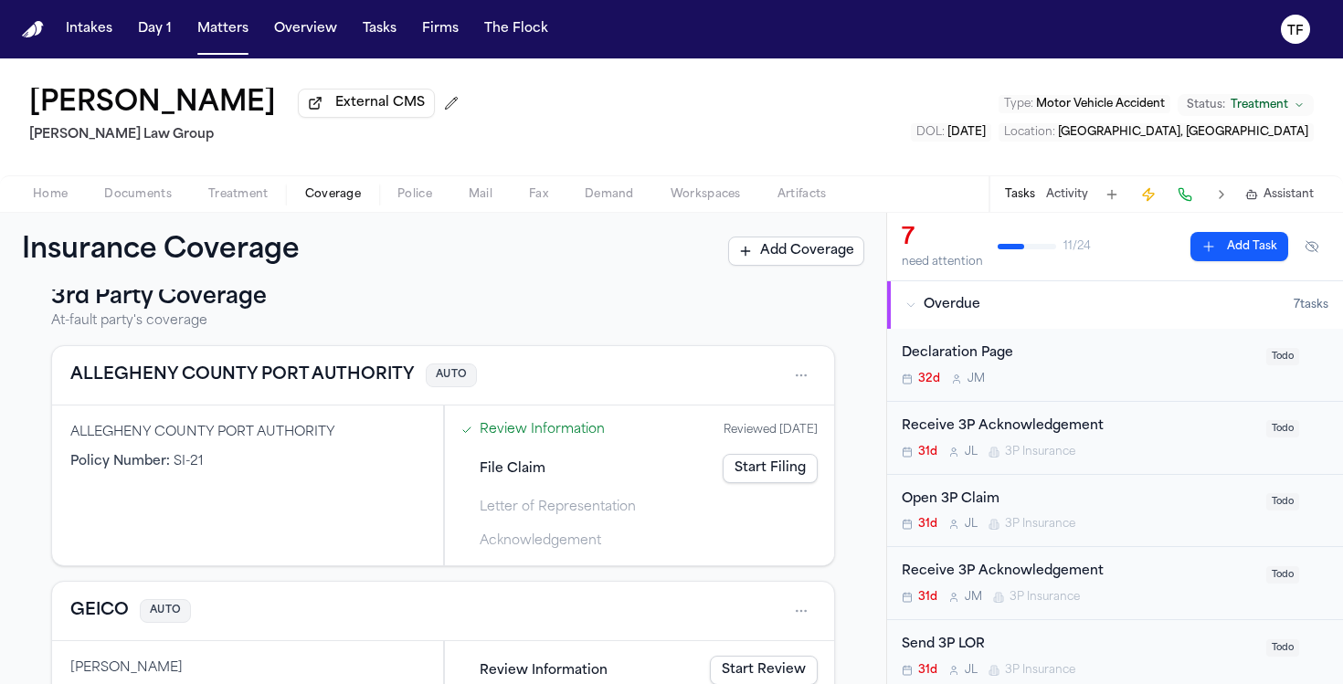
scroll to position [358, 0]
